Goal: Find specific page/section: Find specific page/section

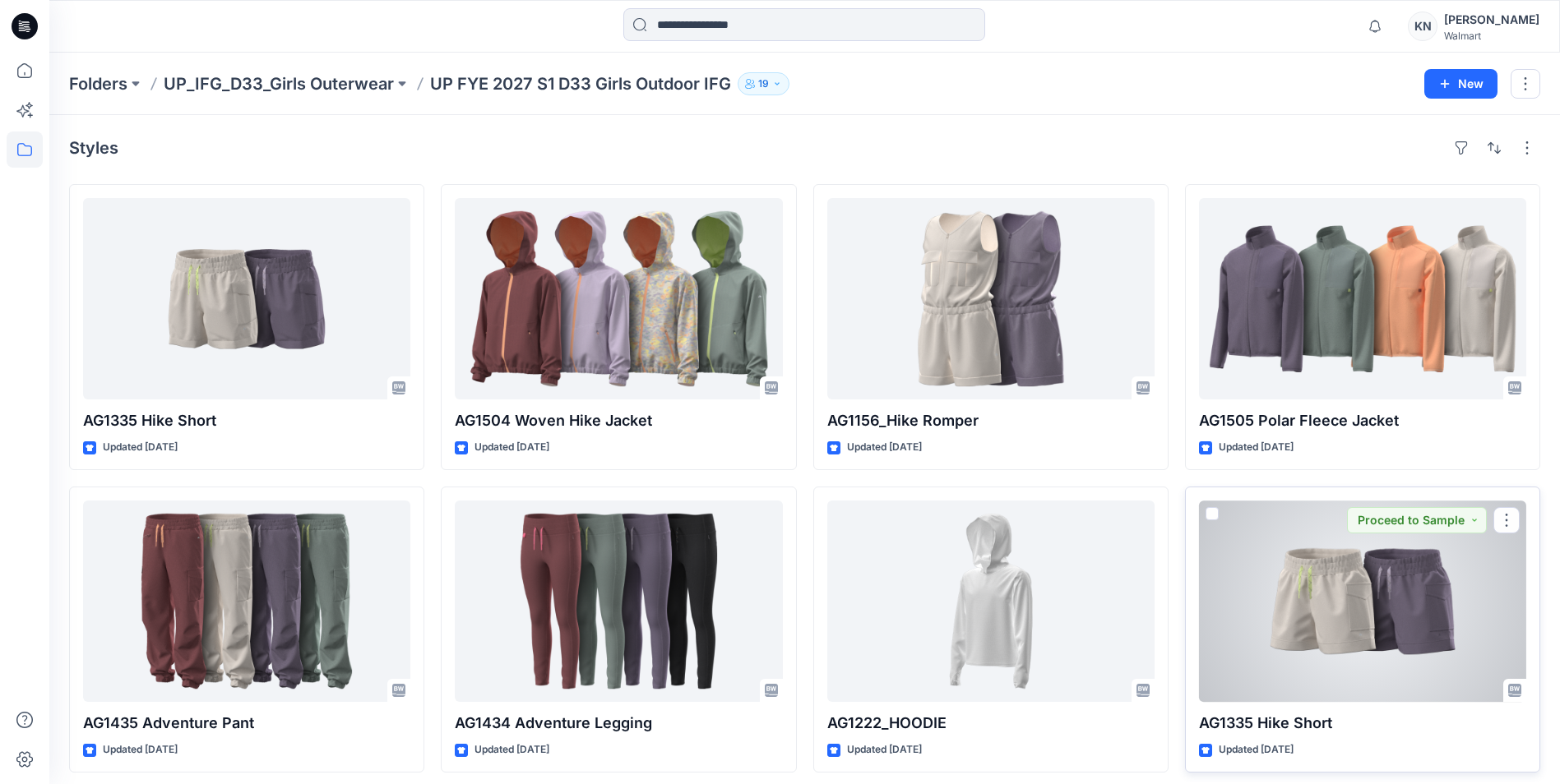
click at [1292, 585] on div at bounding box center [1361, 601] width 327 height 201
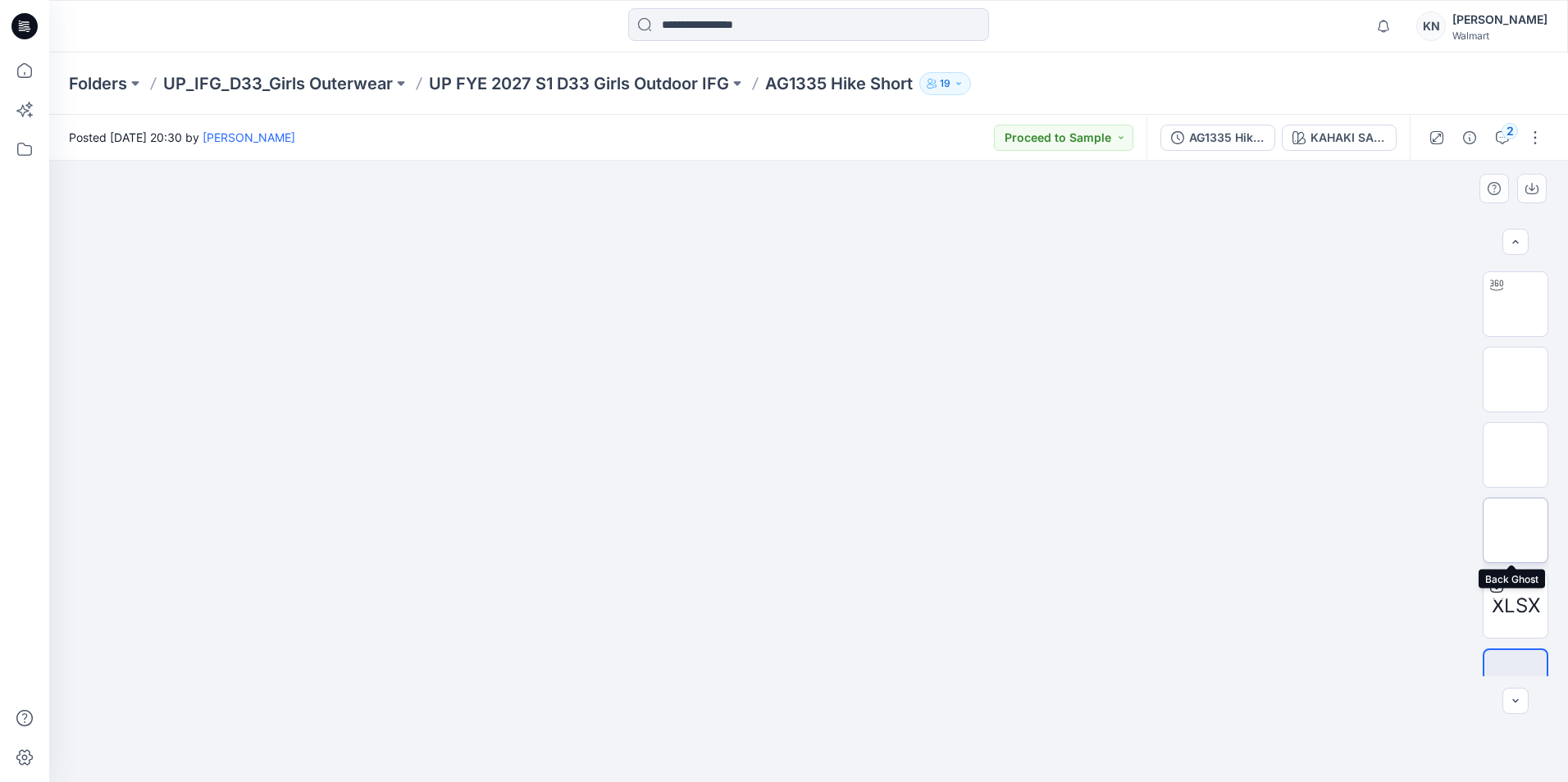
scroll to position [108, 0]
click at [1507, 140] on div "2" at bounding box center [1510, 131] width 17 height 17
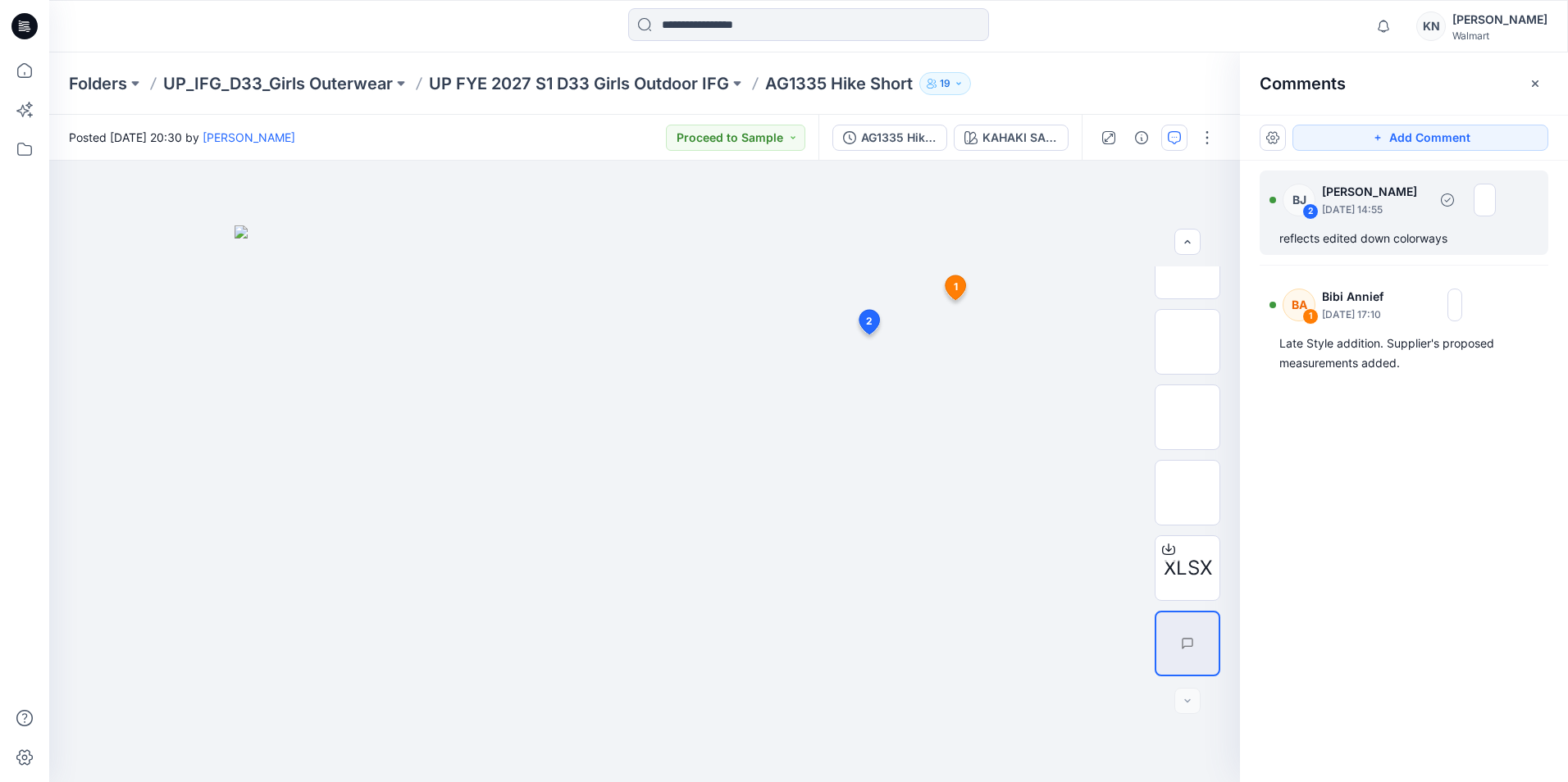
click at [1366, 194] on p "[PERSON_NAME]" at bounding box center [1374, 192] width 106 height 19
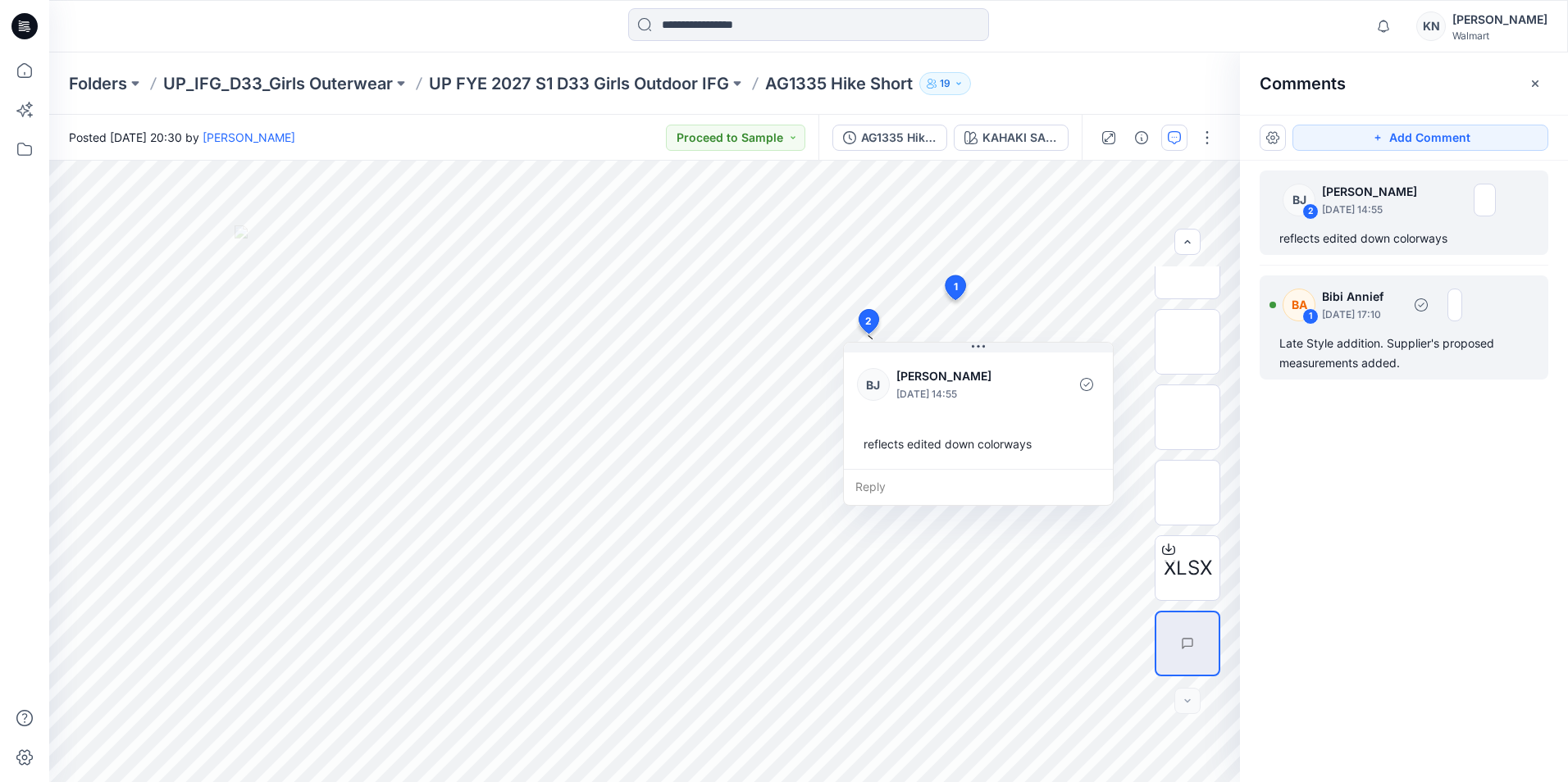
click at [1374, 323] on div "BA 1 Bibi Annief [DATE] 17:10" at bounding box center [1366, 304] width 193 height 45
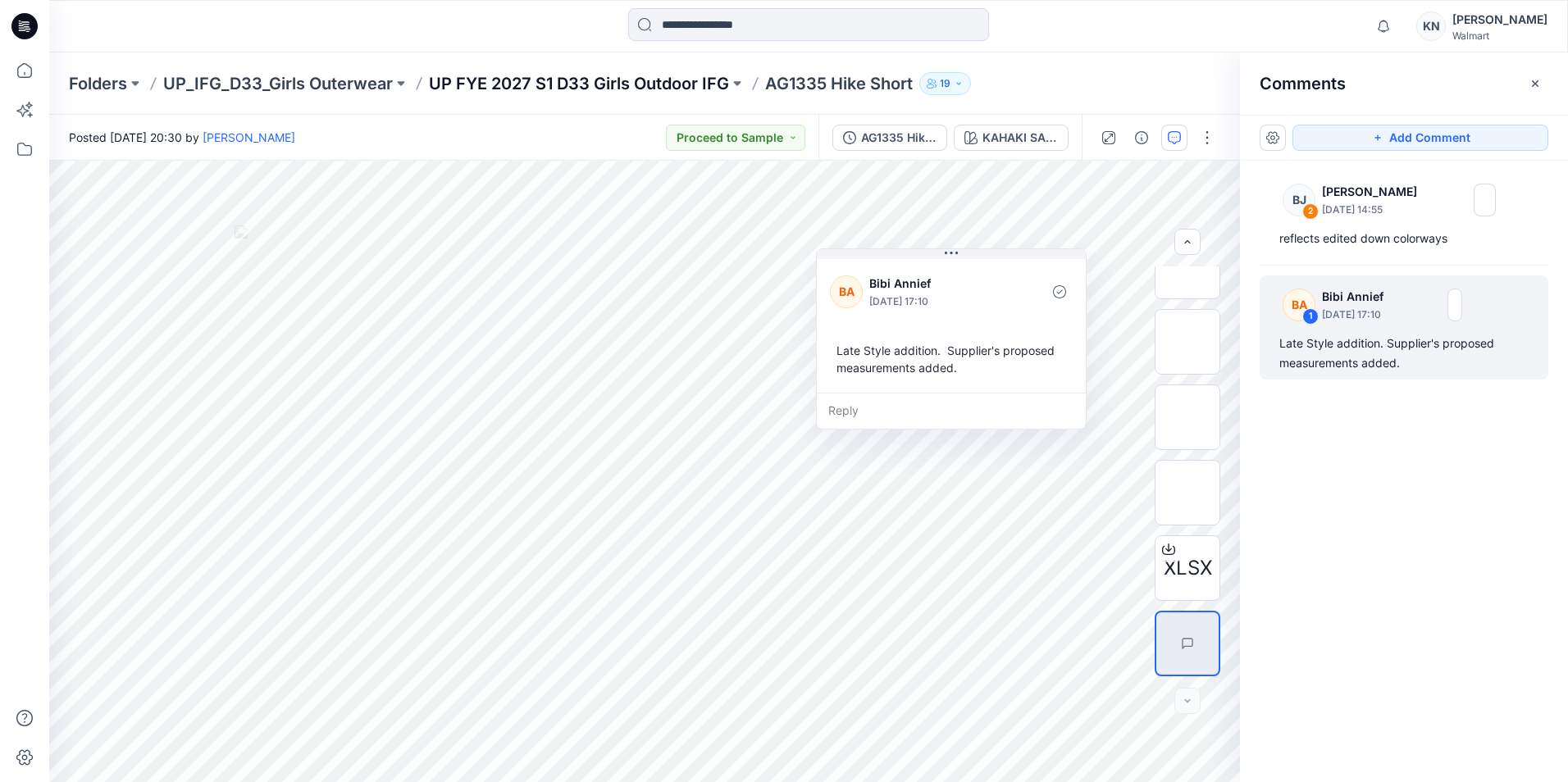
click at [646, 80] on p "UP FYE 2027 S1 D33 Girls Outdoor IFG" at bounding box center [579, 84] width 301 height 23
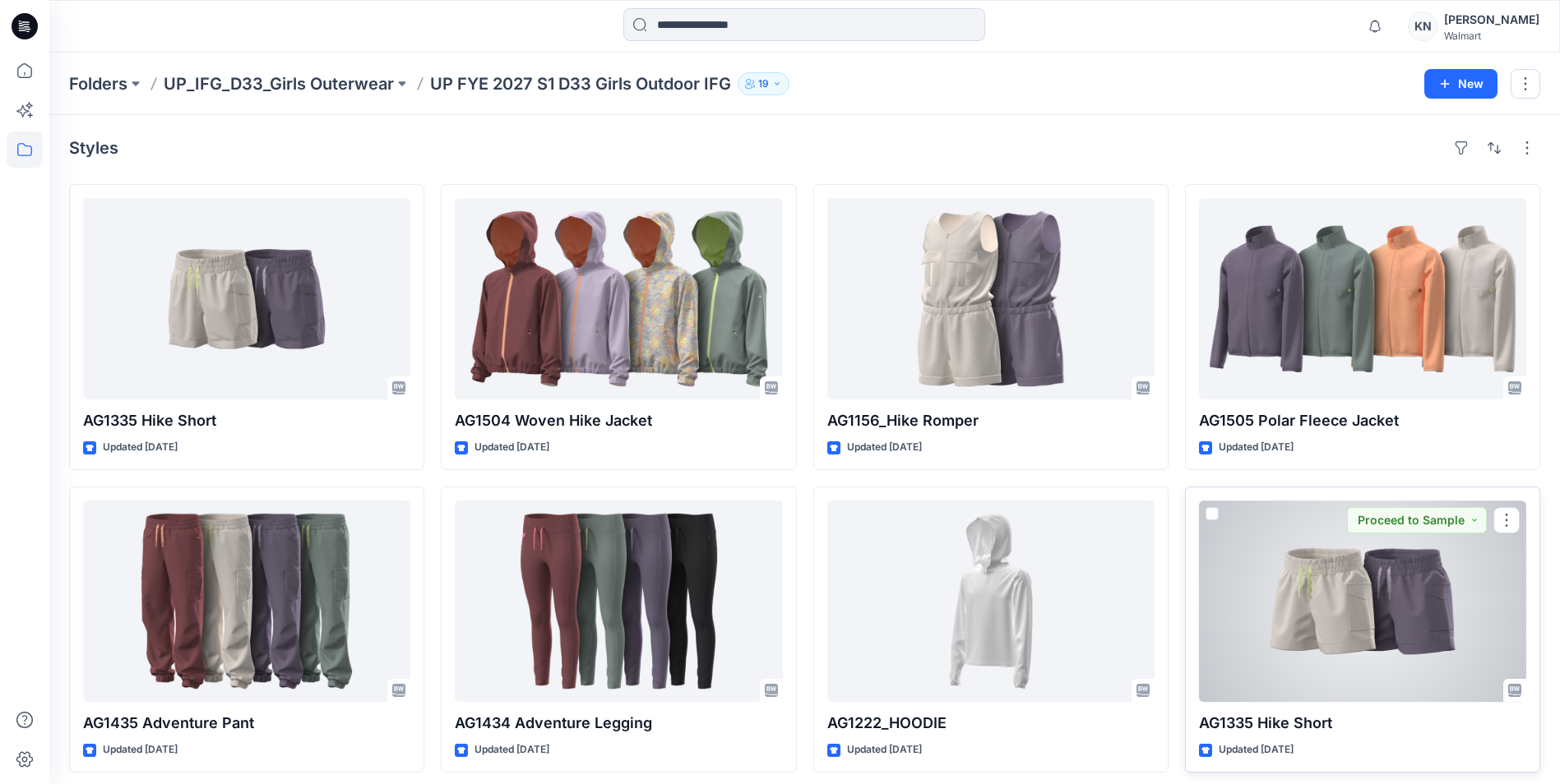
click at [1316, 631] on div at bounding box center [1361, 601] width 327 height 201
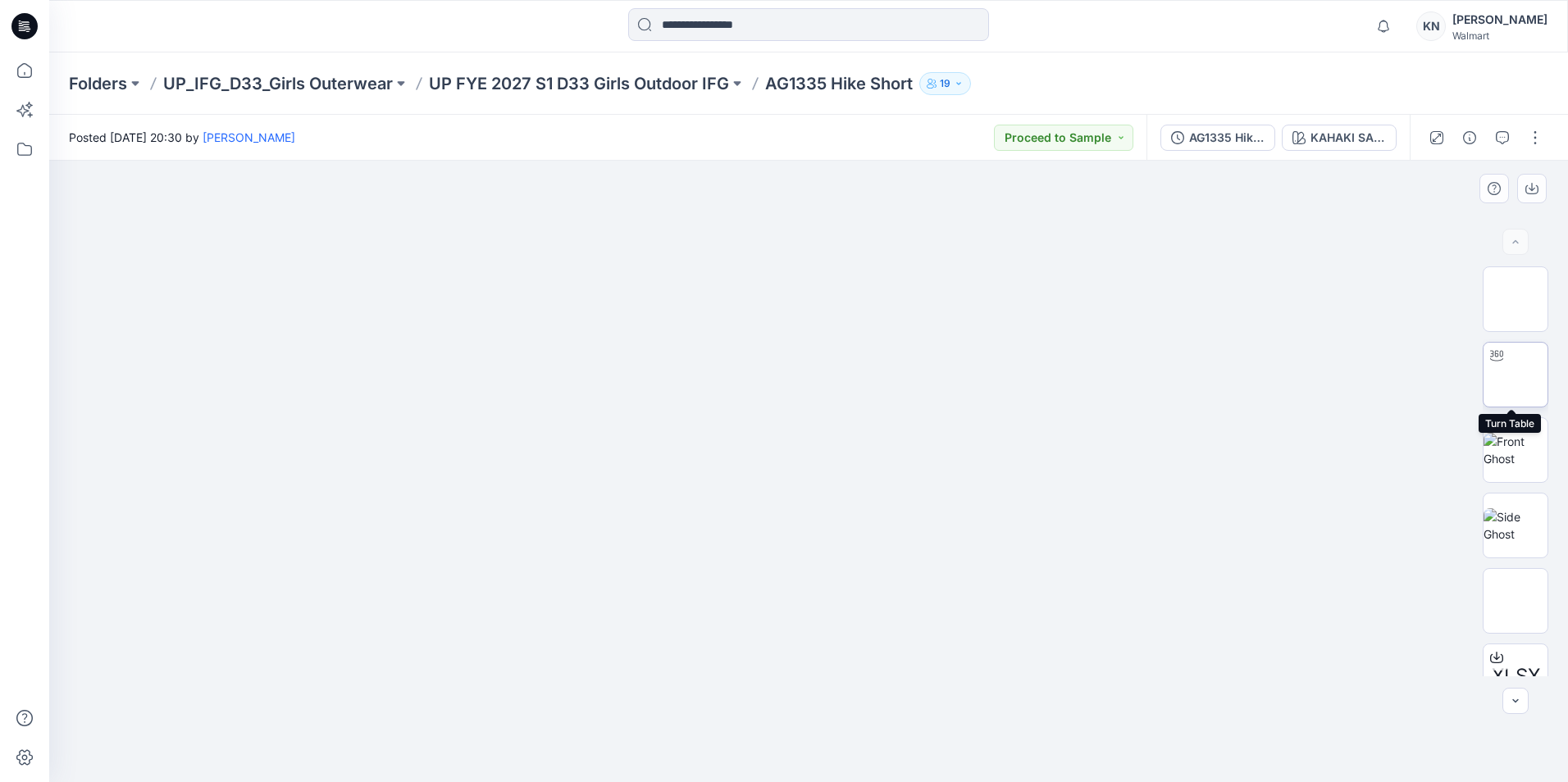
click at [1515, 375] on img at bounding box center [1515, 375] width 0 height 0
drag, startPoint x: 1060, startPoint y: 516, endPoint x: 1082, endPoint y: 493, distance: 31.8
click at [1082, 493] on div at bounding box center [809, 471] width 1519 height 621
click at [958, 80] on icon "button" at bounding box center [958, 83] width 10 height 10
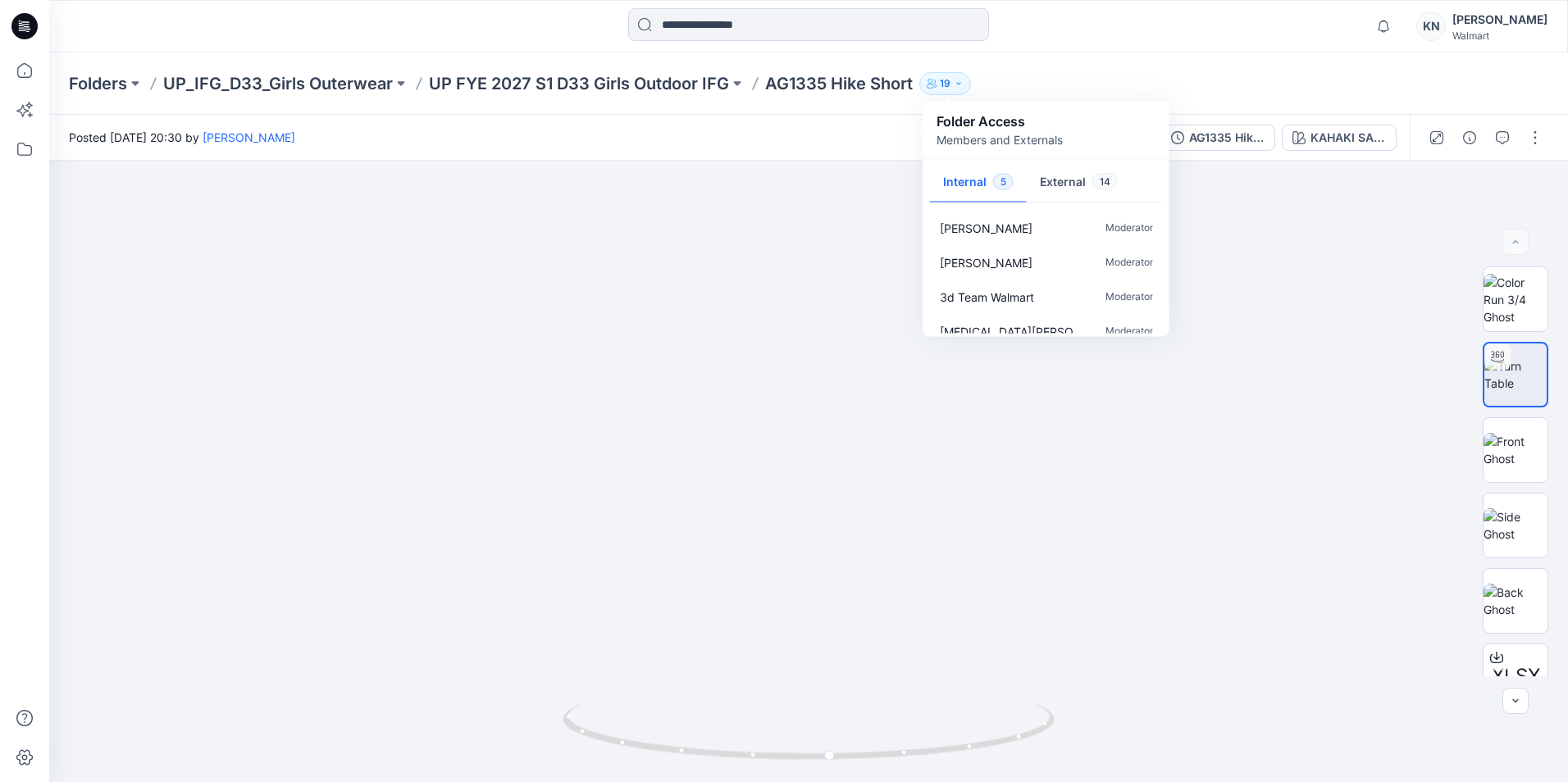
click at [958, 80] on icon "button" at bounding box center [958, 83] width 10 height 10
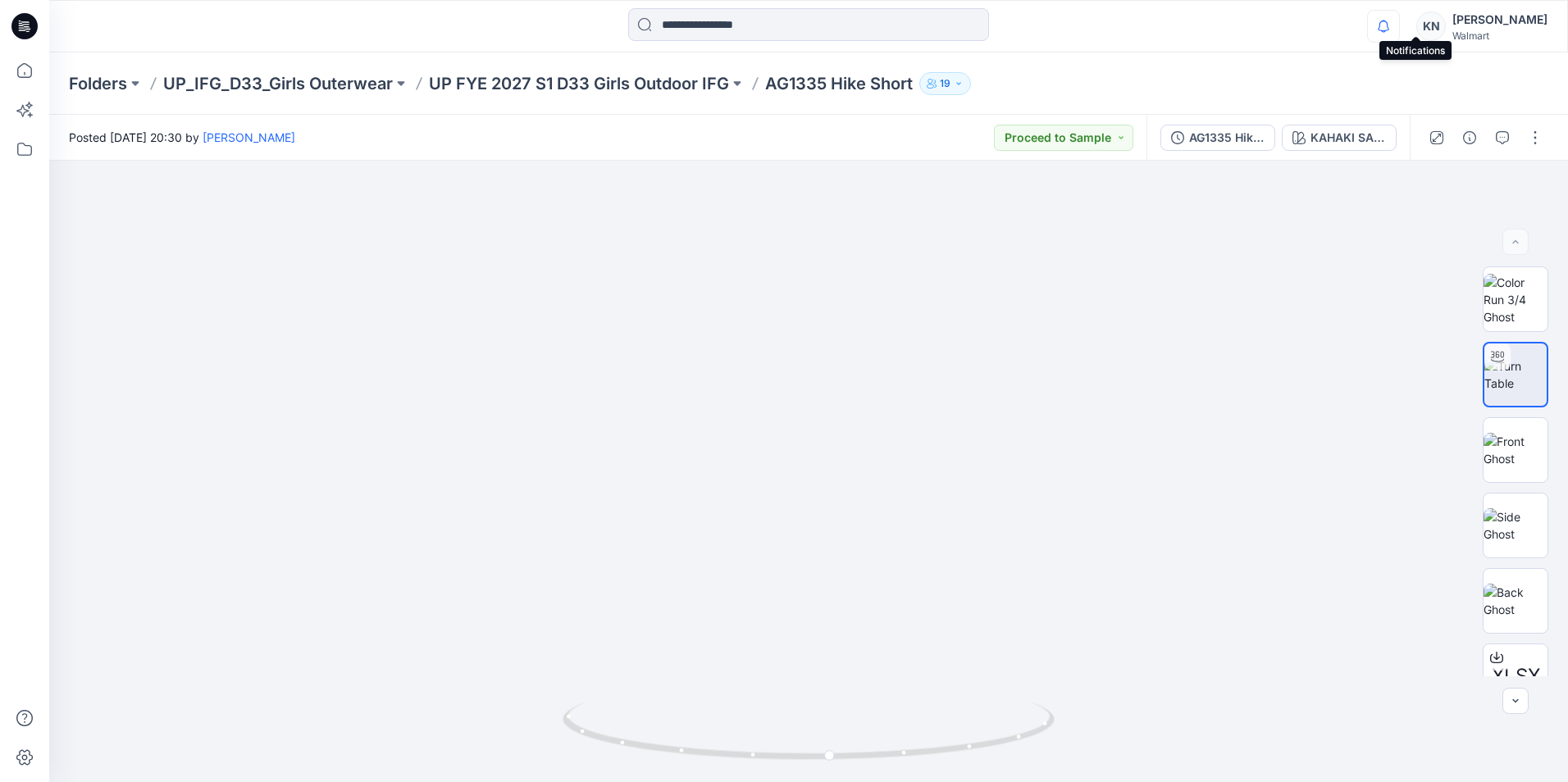
click at [1386, 30] on icon "button" at bounding box center [1383, 31] width 5 height 3
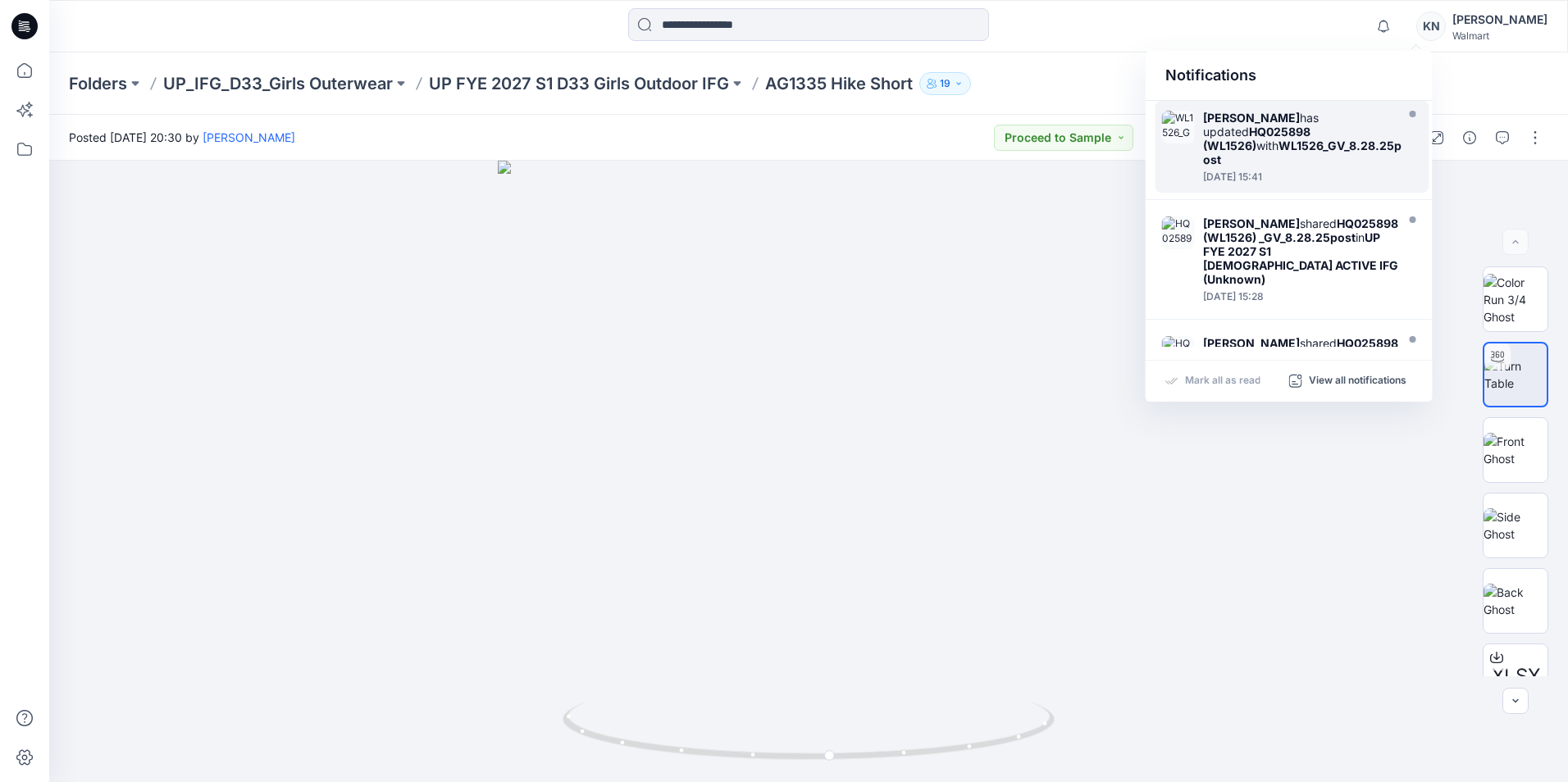
click at [1242, 126] on strong "HQ025898 (WL1526)" at bounding box center [1257, 139] width 108 height 28
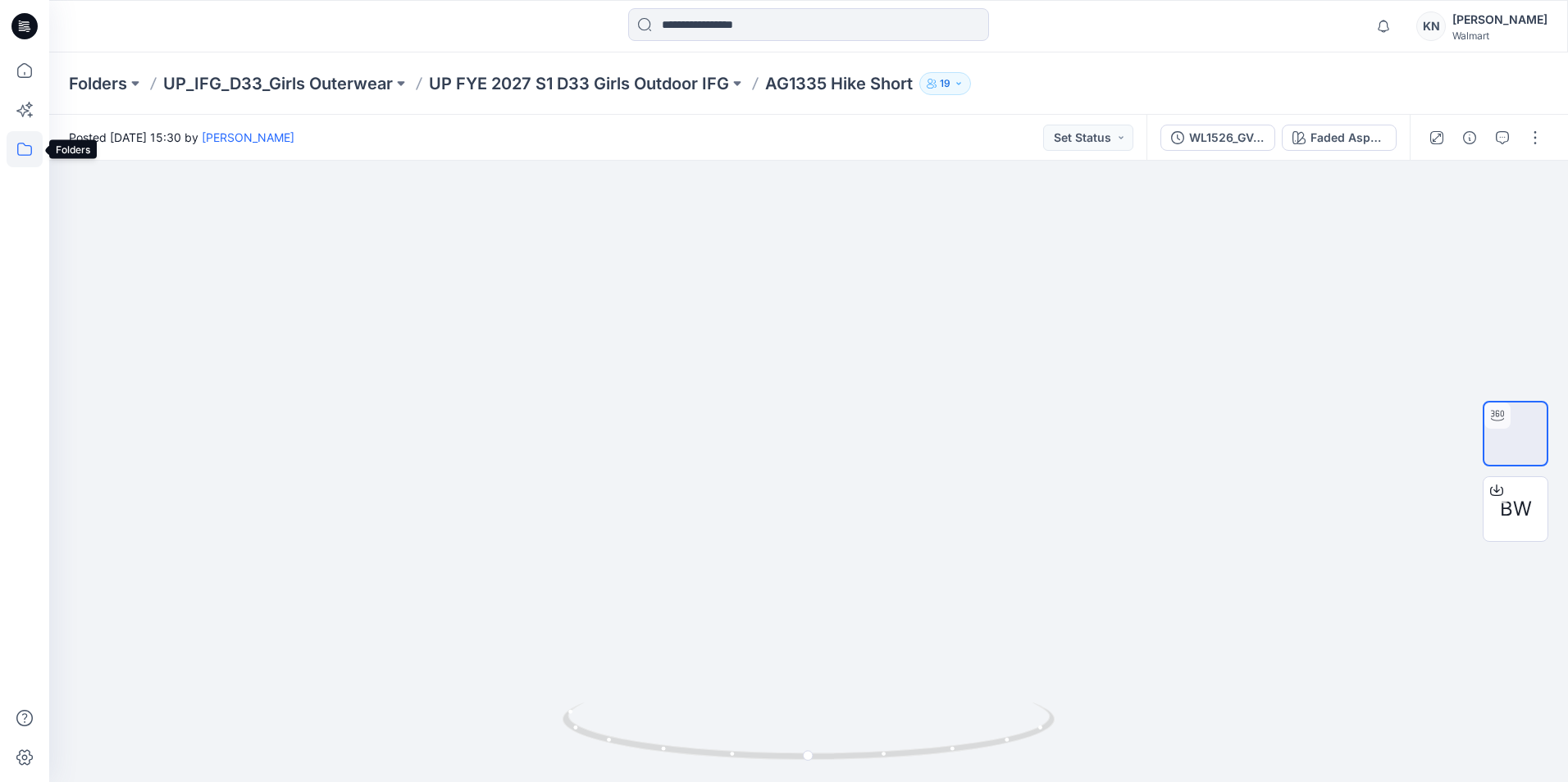
click at [25, 154] on icon at bounding box center [24, 148] width 36 height 36
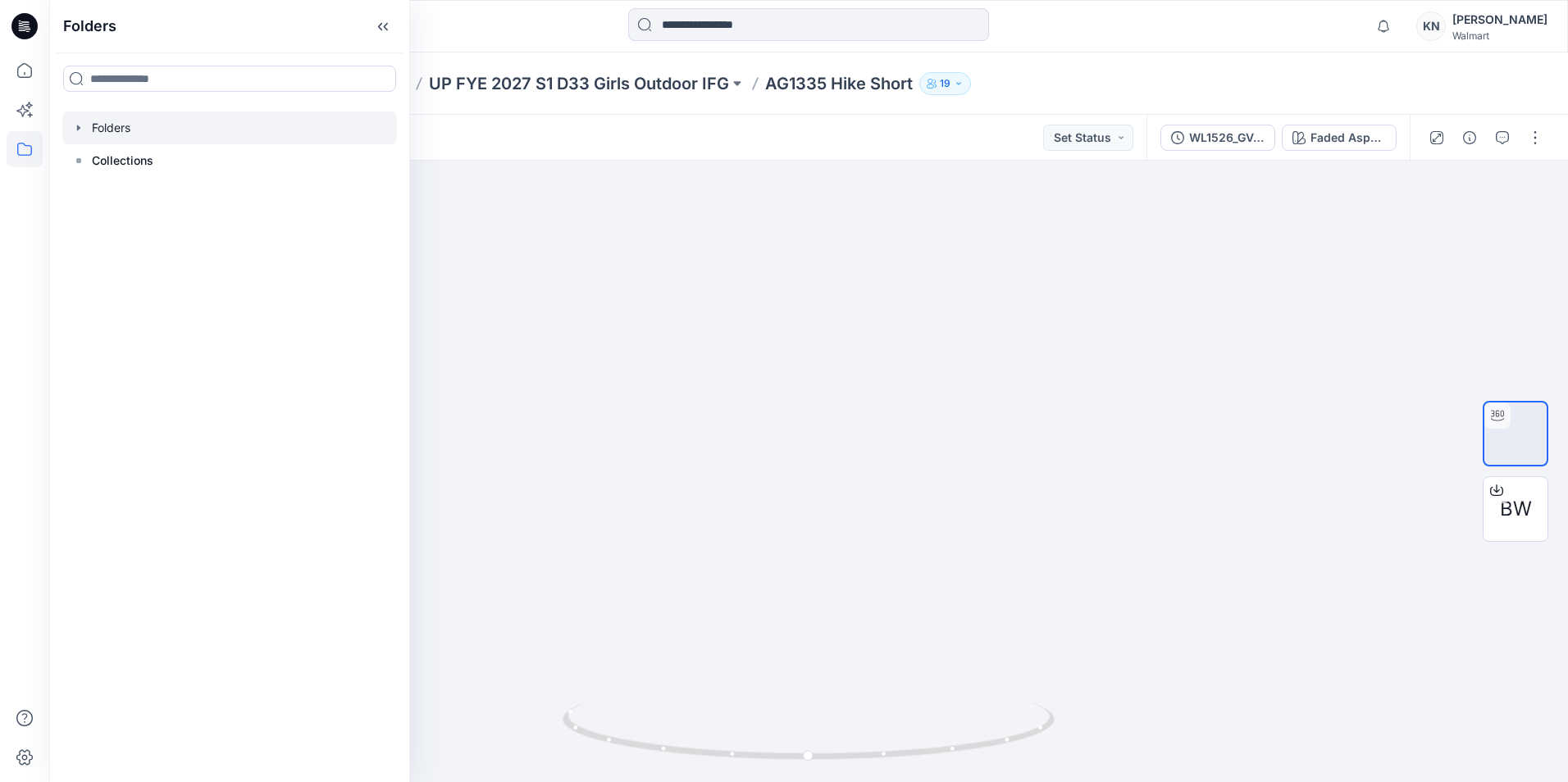
click at [133, 129] on div at bounding box center [230, 127] width 334 height 33
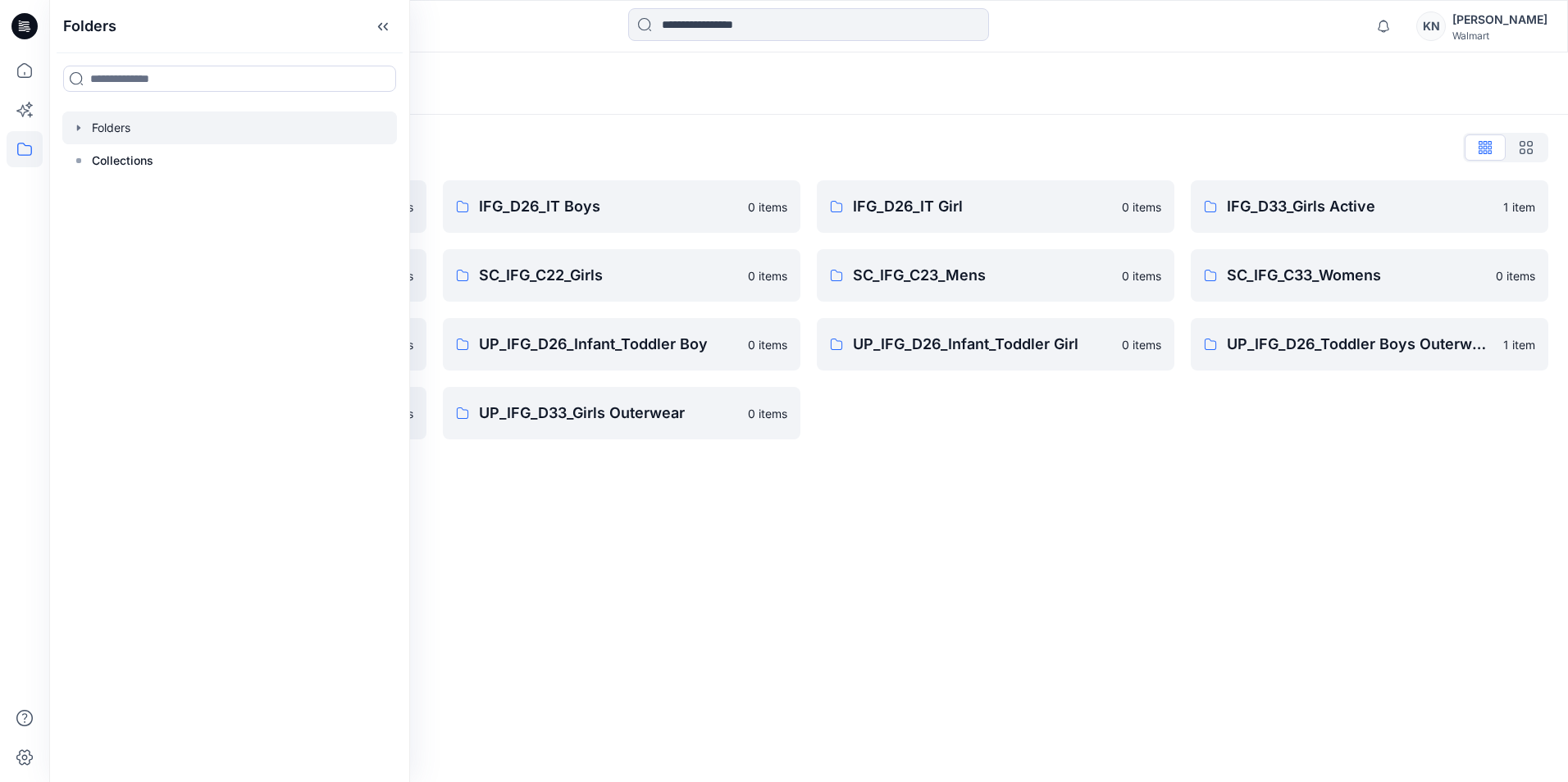
click at [76, 127] on icon "button" at bounding box center [79, 127] width 13 height 13
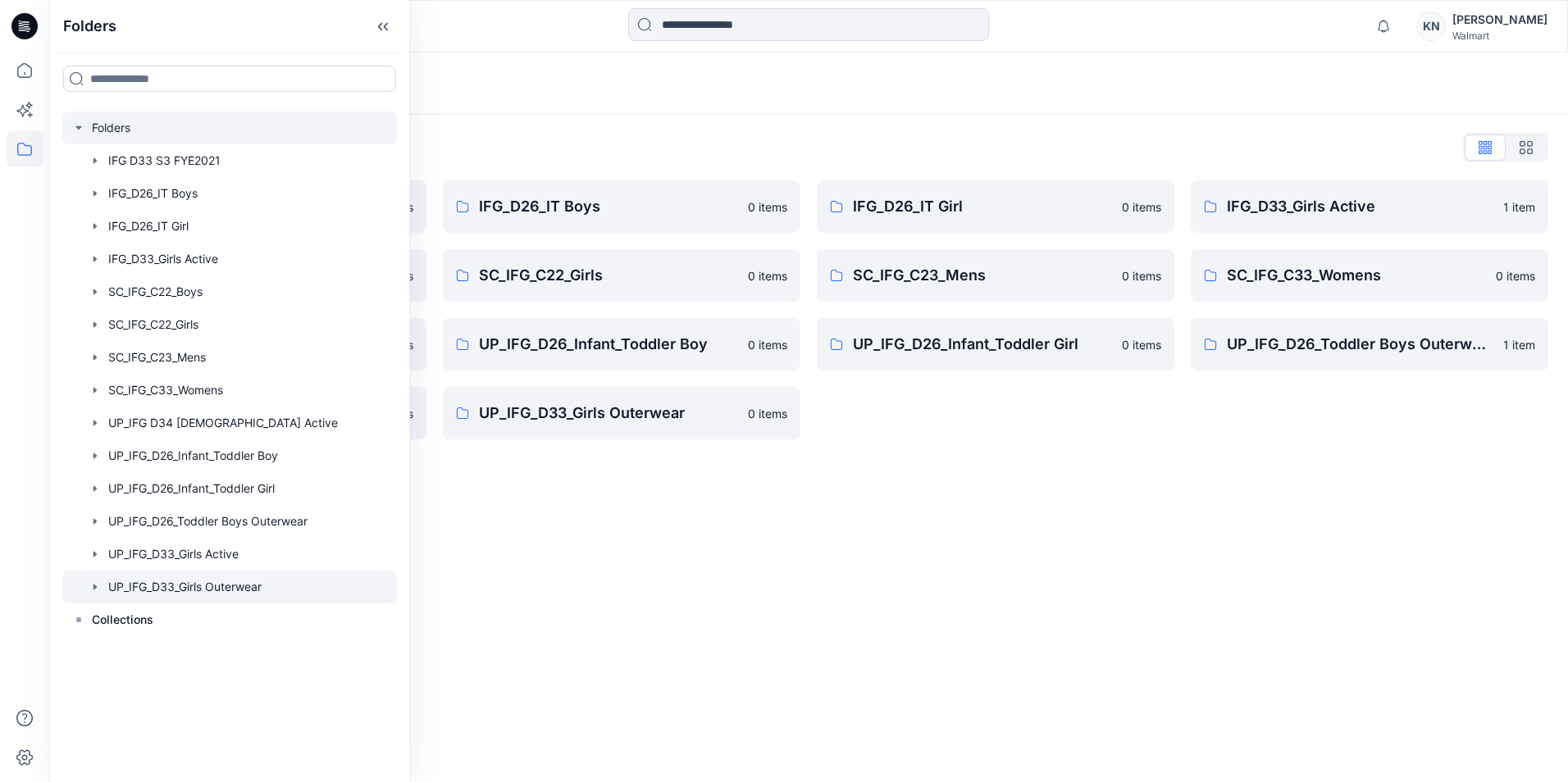
click at [225, 583] on div at bounding box center [230, 587] width 334 height 33
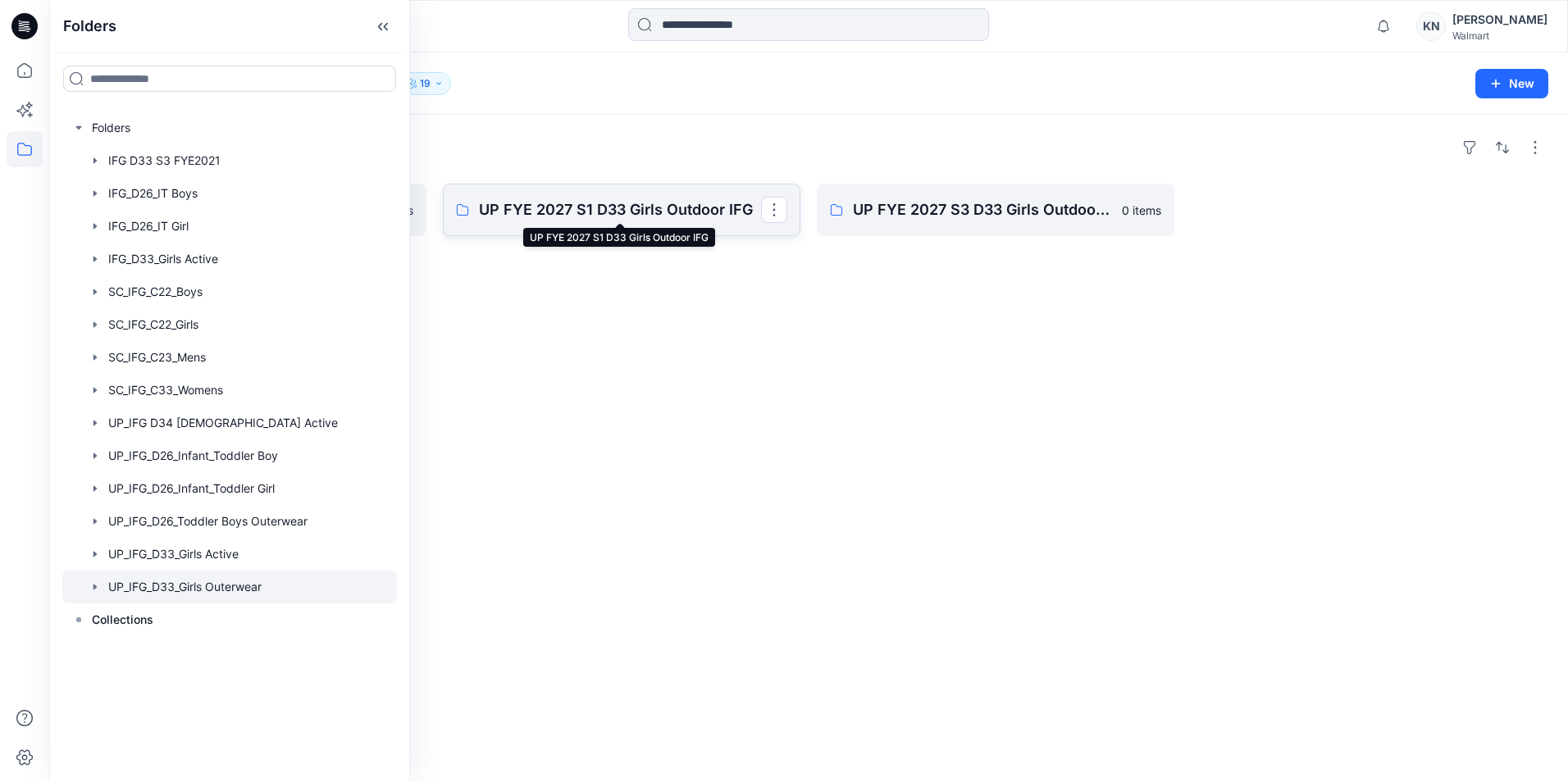
click at [704, 213] on p "UP FYE 2027 S1 D33 Girls Outdoor IFG" at bounding box center [620, 209] width 282 height 23
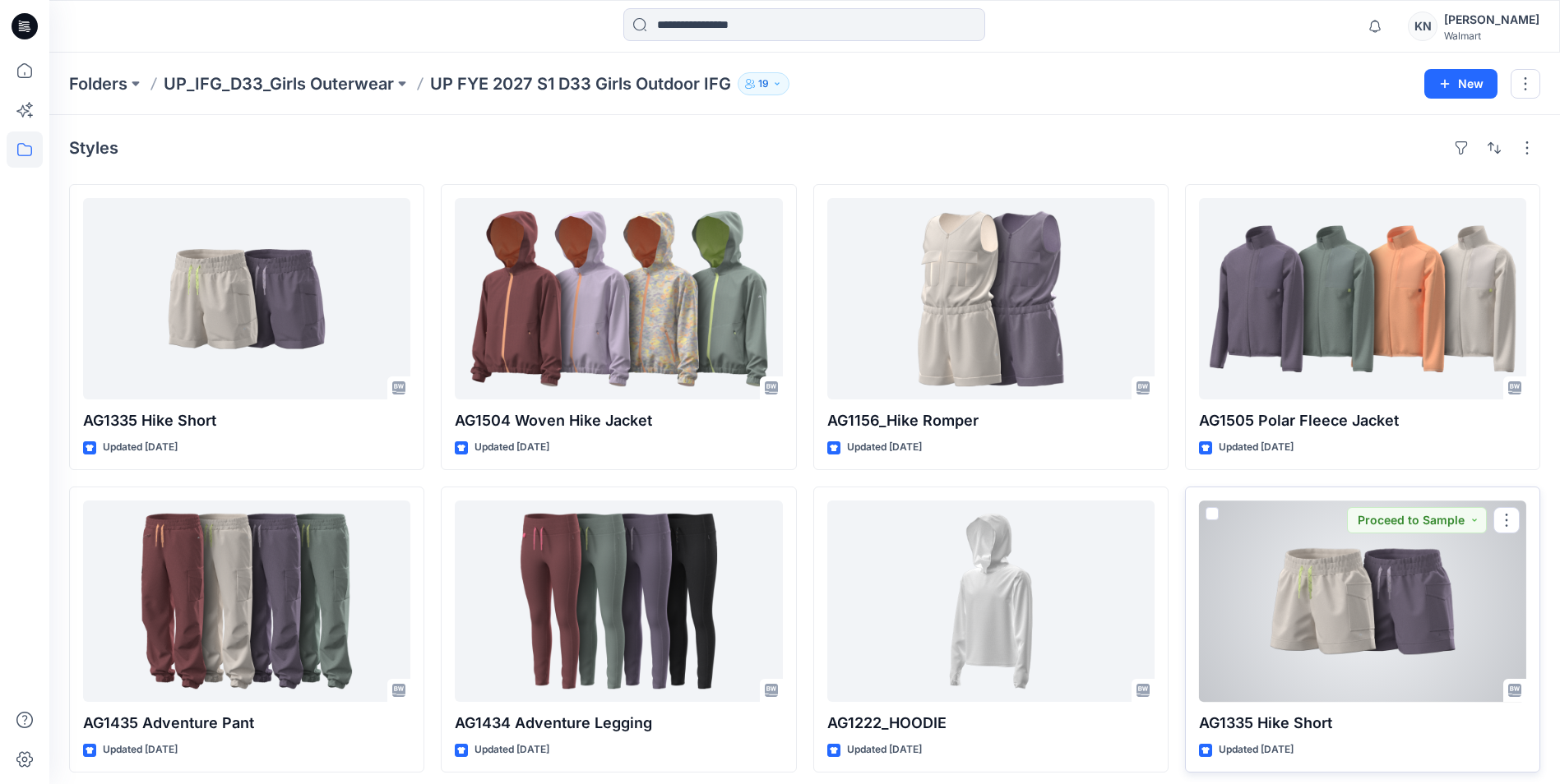
click at [1396, 617] on div at bounding box center [1361, 601] width 327 height 201
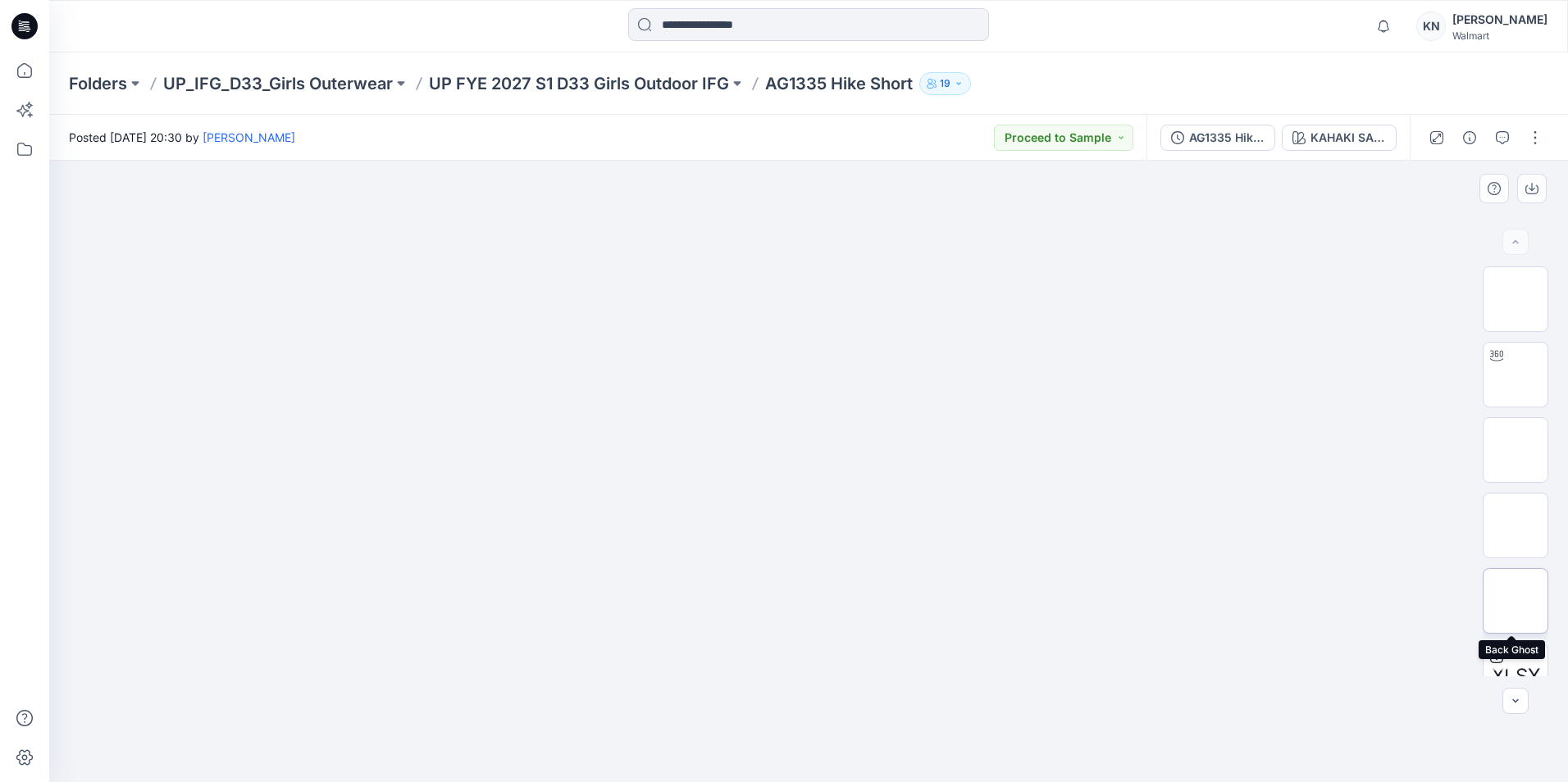
scroll to position [108, 0]
click at [640, 84] on p "UP FYE 2027 S1 D33 Girls Outdoor IFG" at bounding box center [579, 84] width 301 height 23
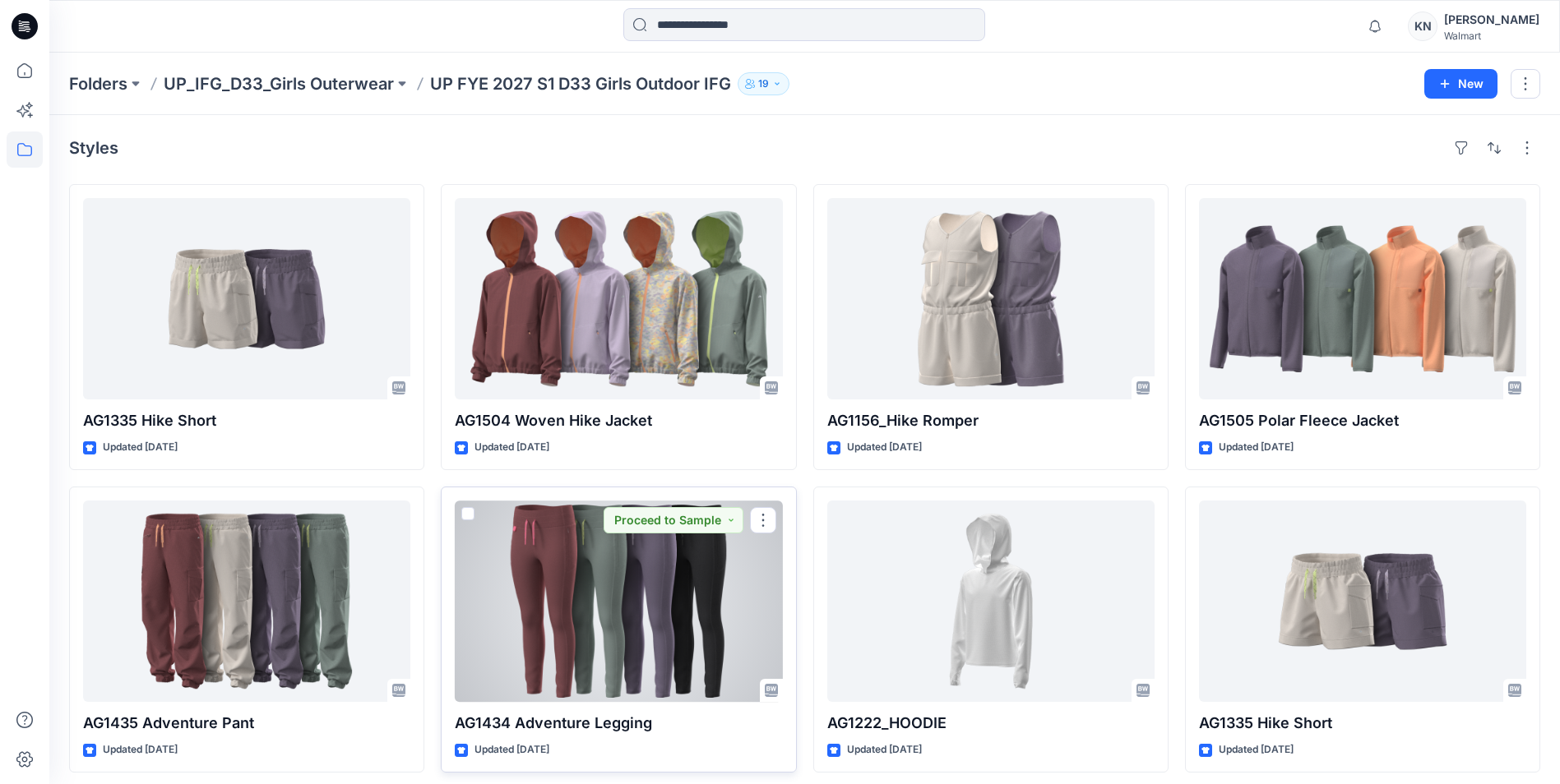
click at [652, 617] on div at bounding box center [618, 601] width 327 height 201
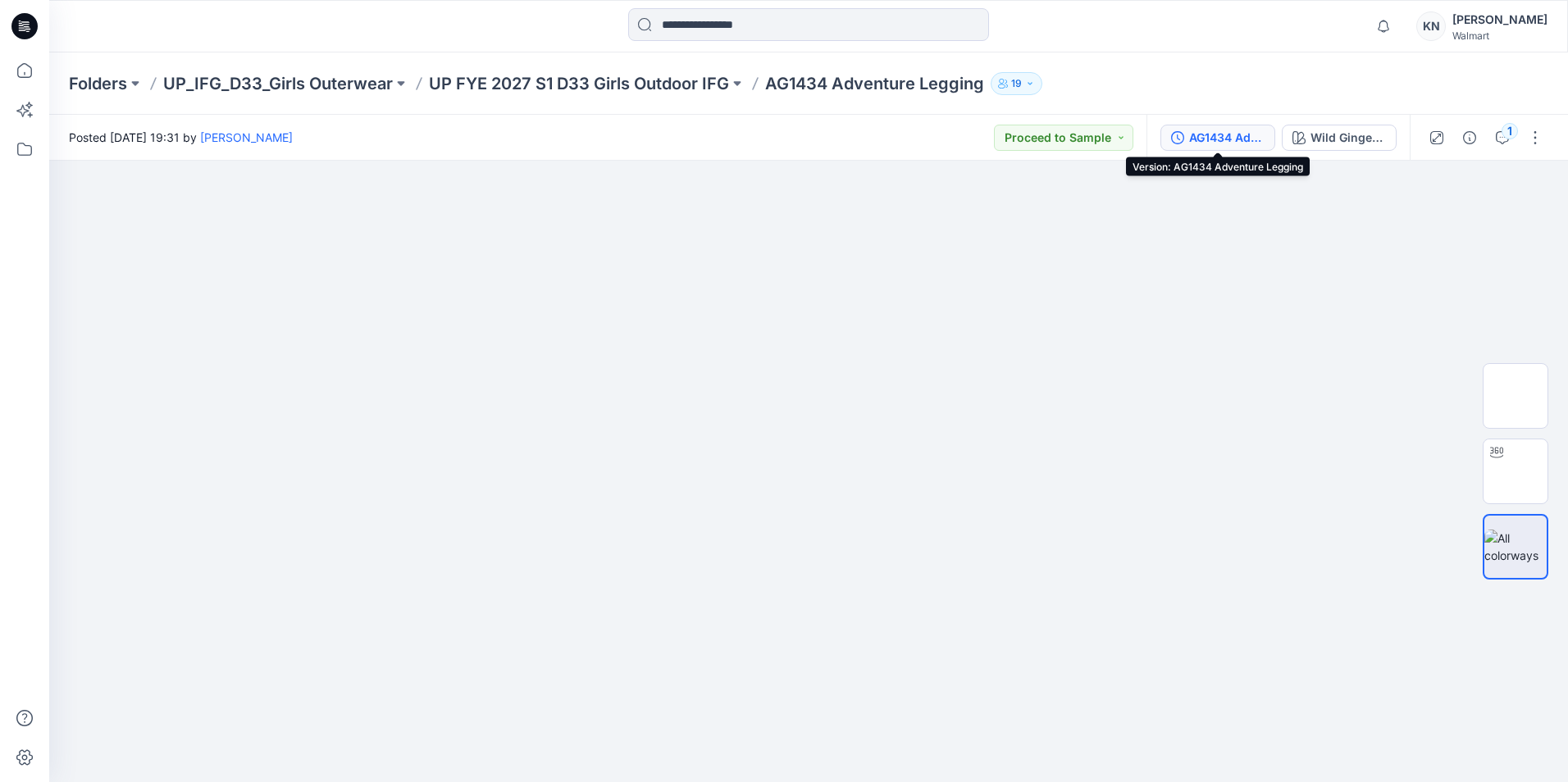
click at [1239, 140] on div "AG1434 Adventure Legging" at bounding box center [1226, 138] width 75 height 18
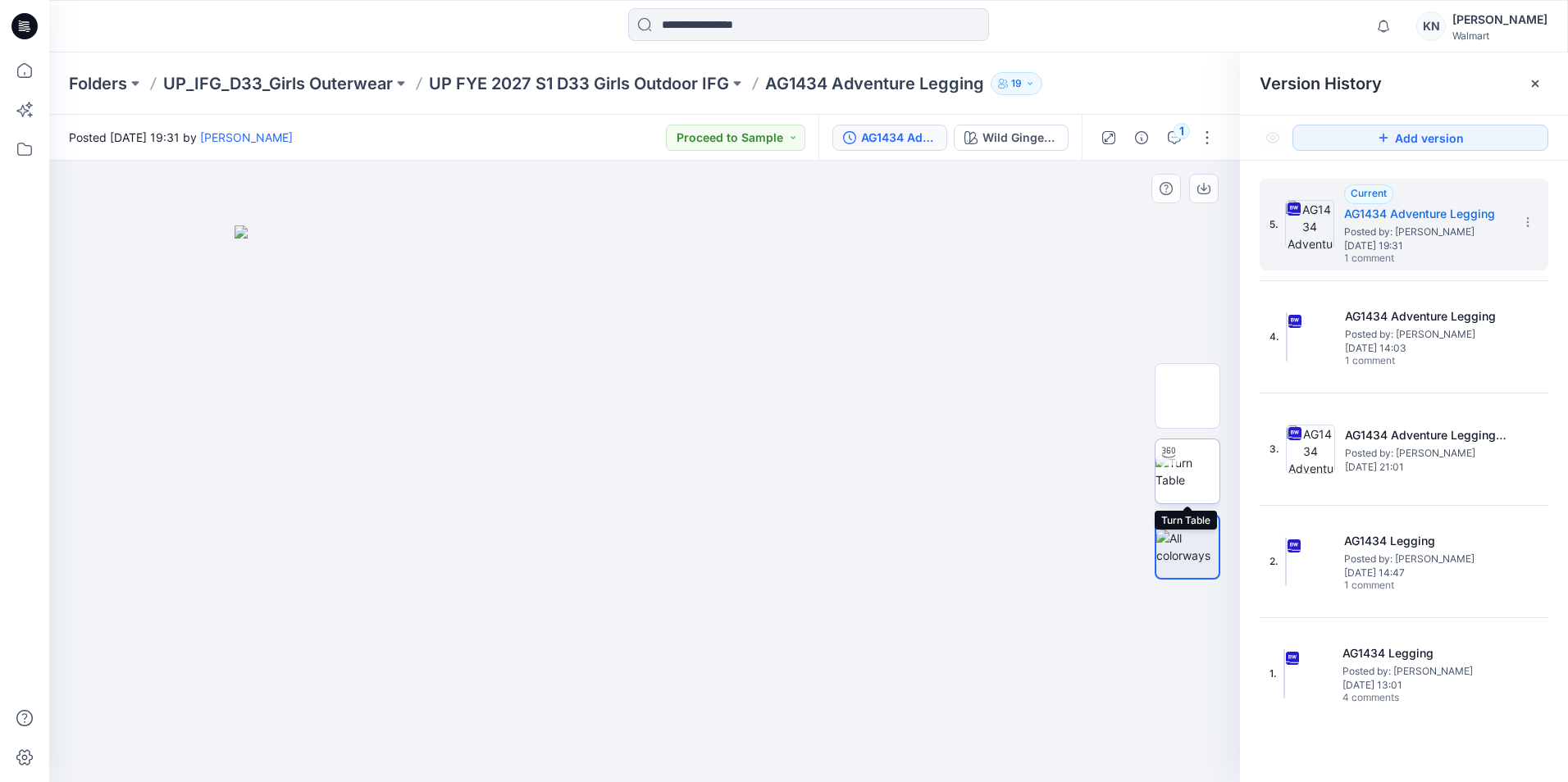
click at [1194, 475] on img at bounding box center [1187, 471] width 64 height 34
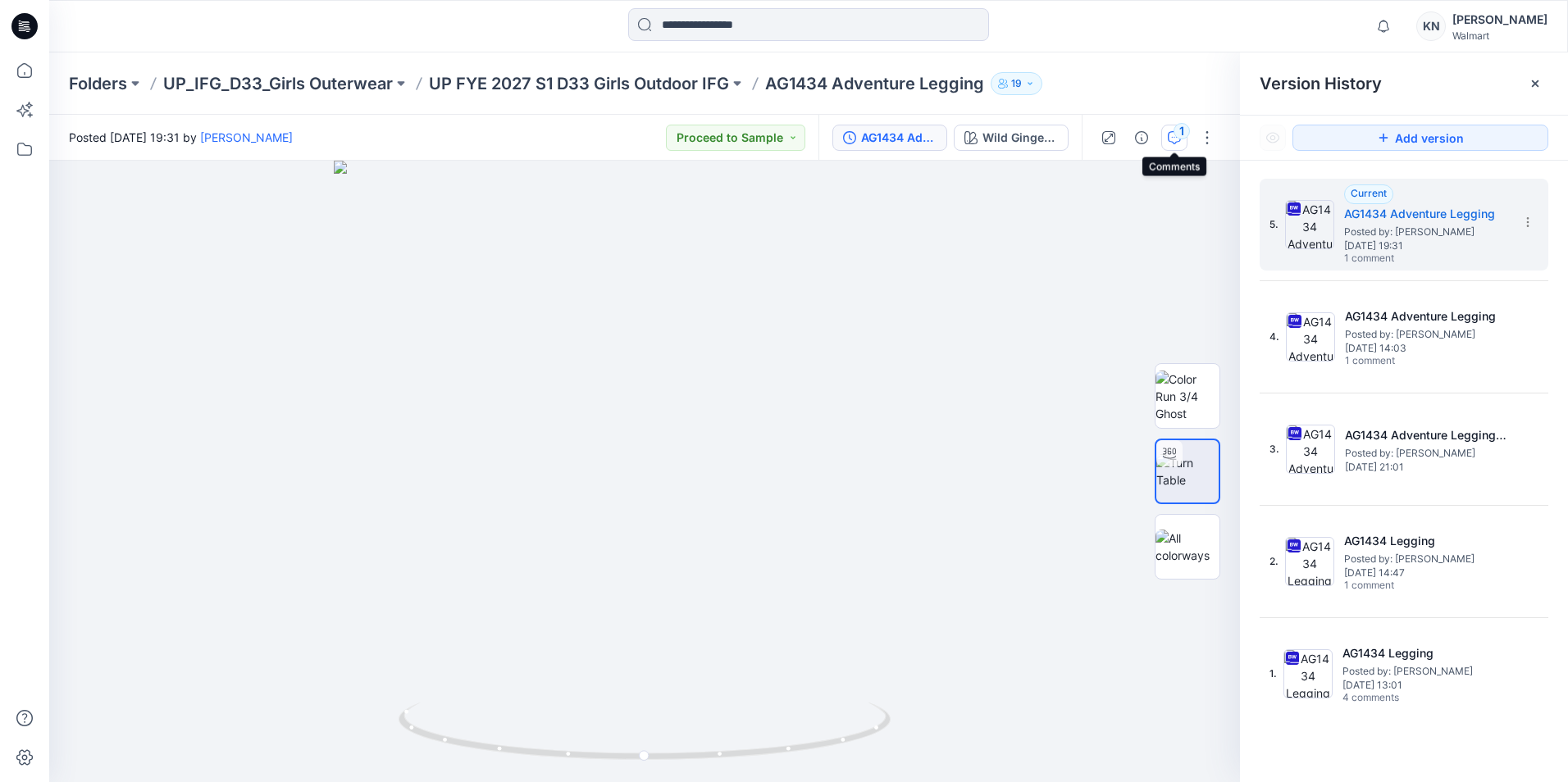
click at [1181, 130] on div "1" at bounding box center [1181, 131] width 17 height 17
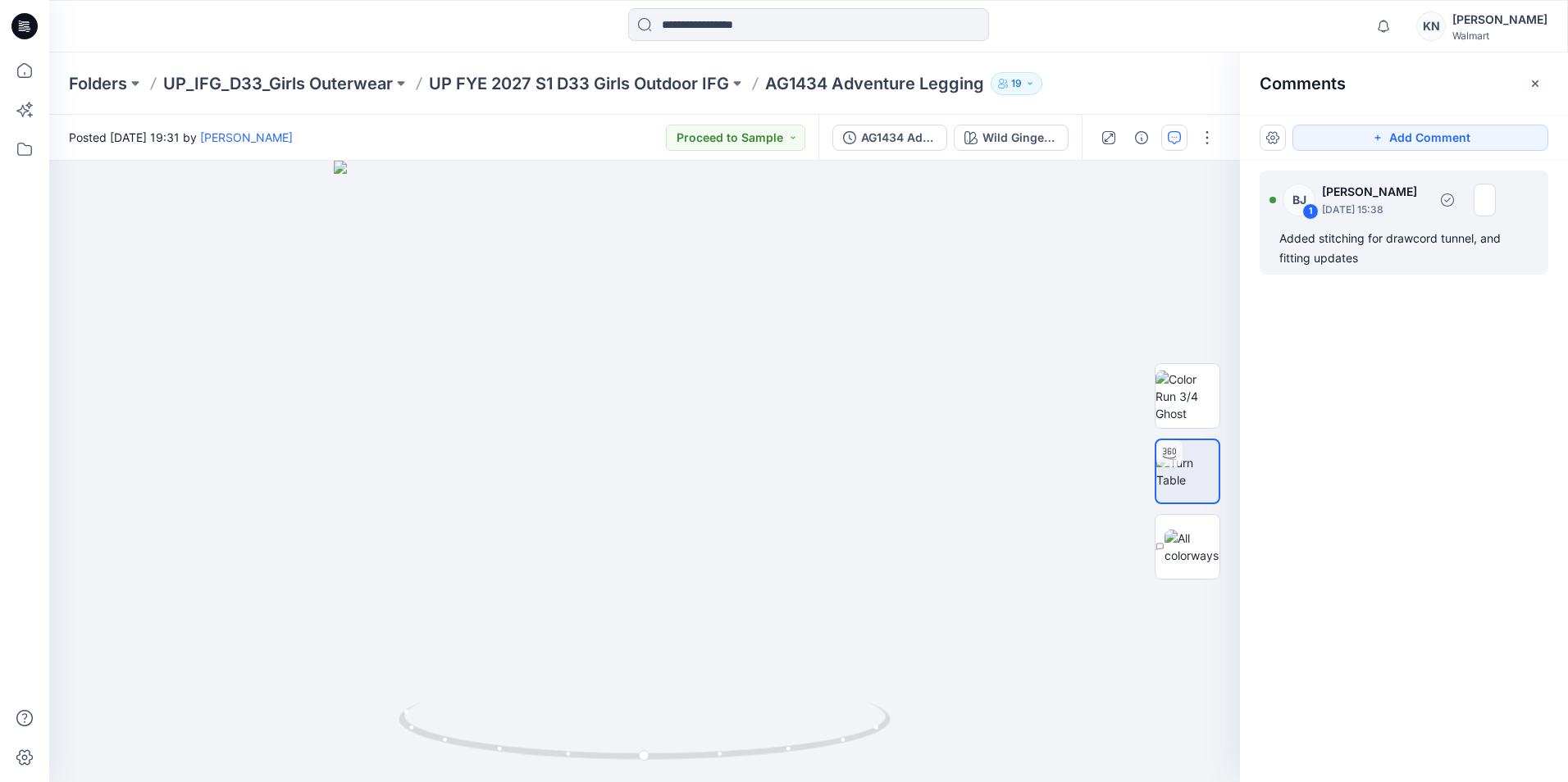
click at [1417, 194] on p "[PERSON_NAME]" at bounding box center [1369, 192] width 95 height 19
